Goal: Find specific page/section: Find contact information

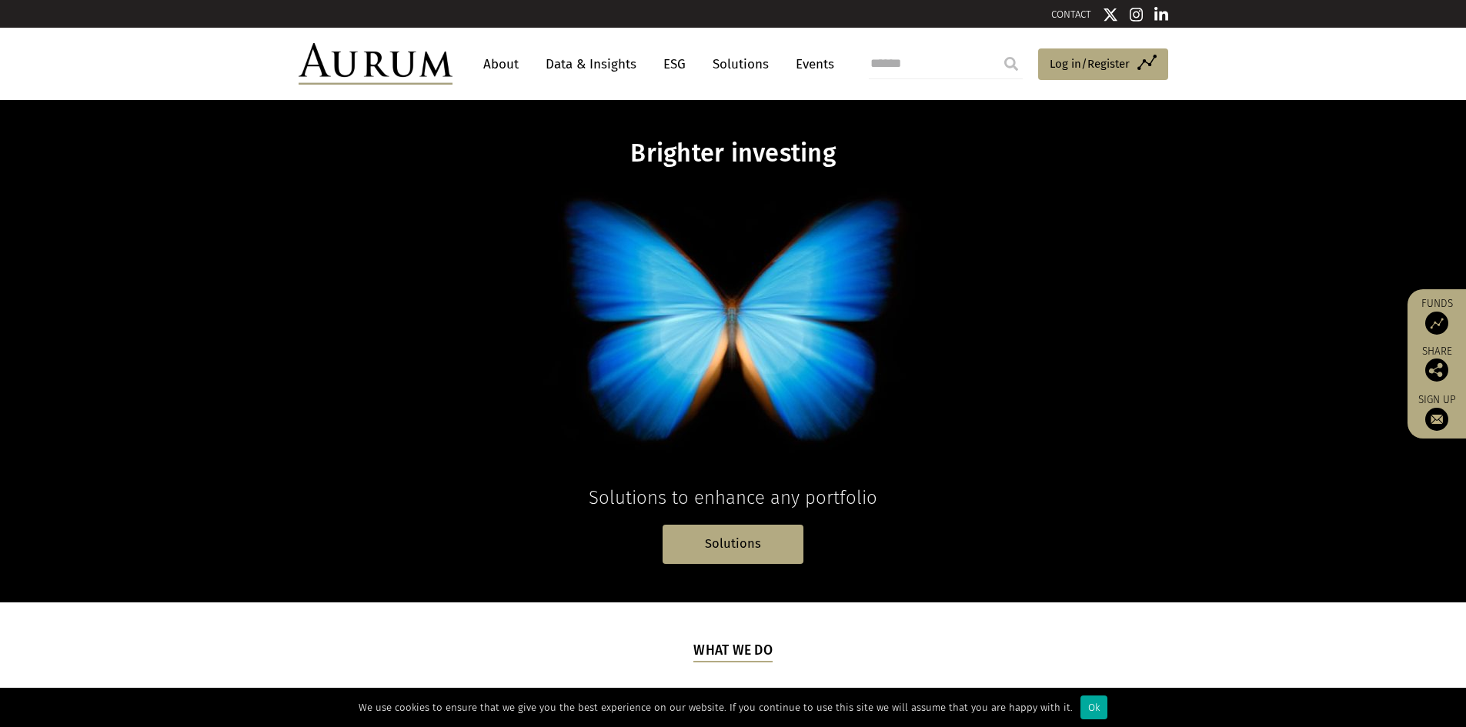
click at [946, 70] on input "search" at bounding box center [946, 63] width 154 height 31
type input "*********"
click at [996, 48] on input "submit" at bounding box center [1011, 63] width 31 height 31
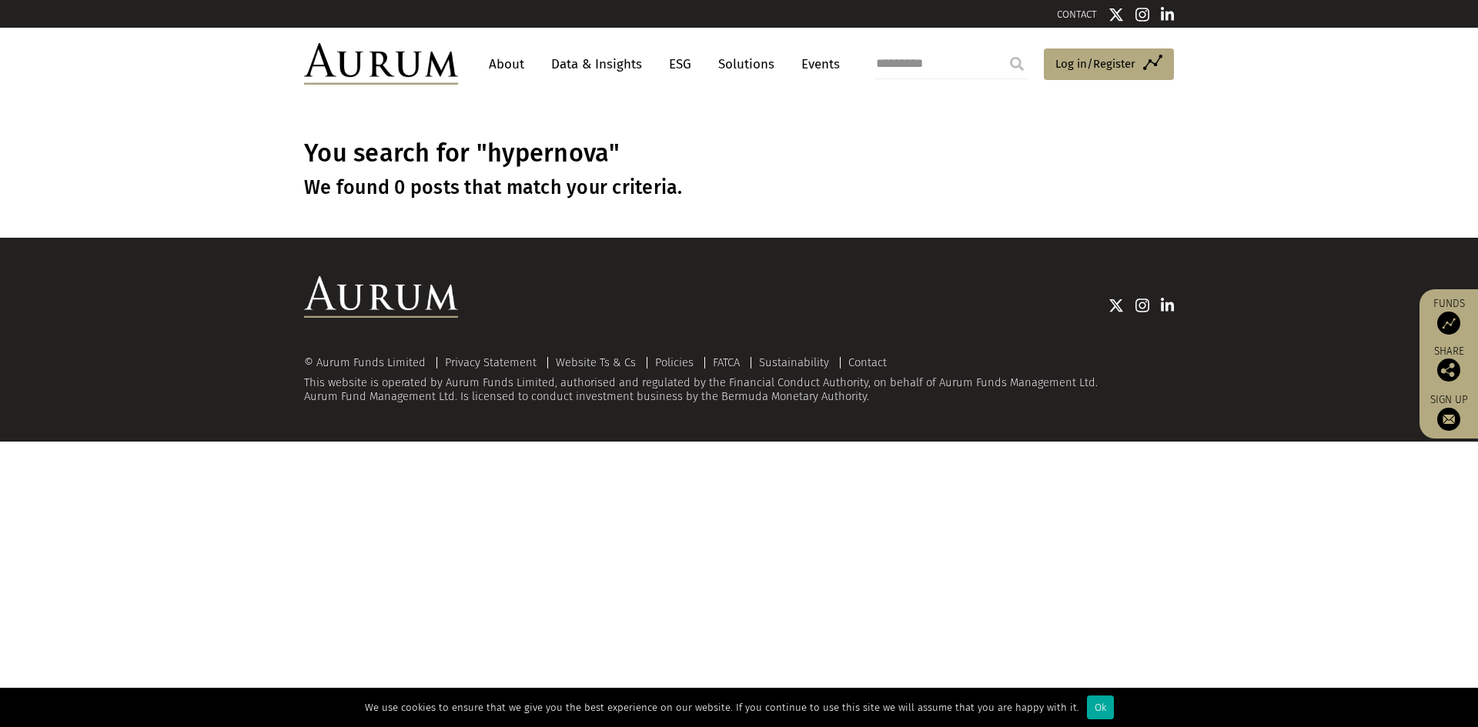
click at [602, 442] on html "CONTACT About Data & Insights ESG Solutions Events ********* Access Funds Log i…" at bounding box center [739, 221] width 1478 height 442
